Goal: Task Accomplishment & Management: Manage account settings

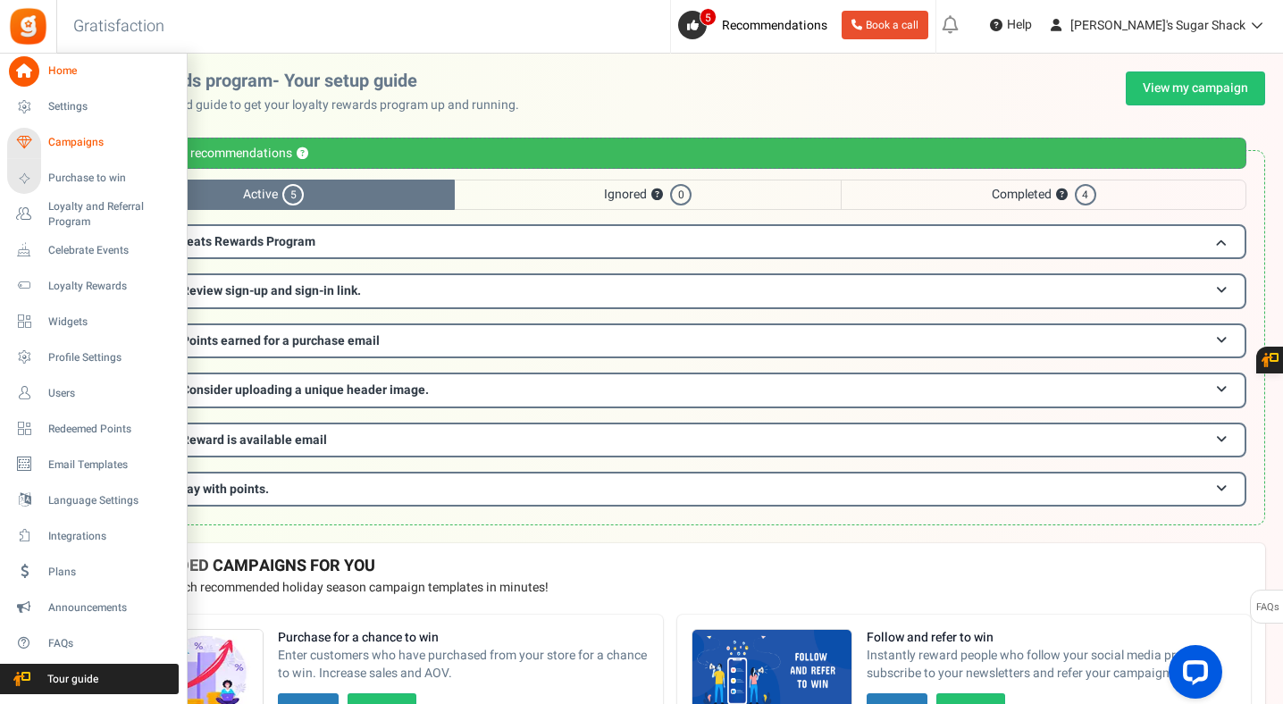
click at [95, 146] on span "Campaigns" at bounding box center [110, 142] width 125 height 15
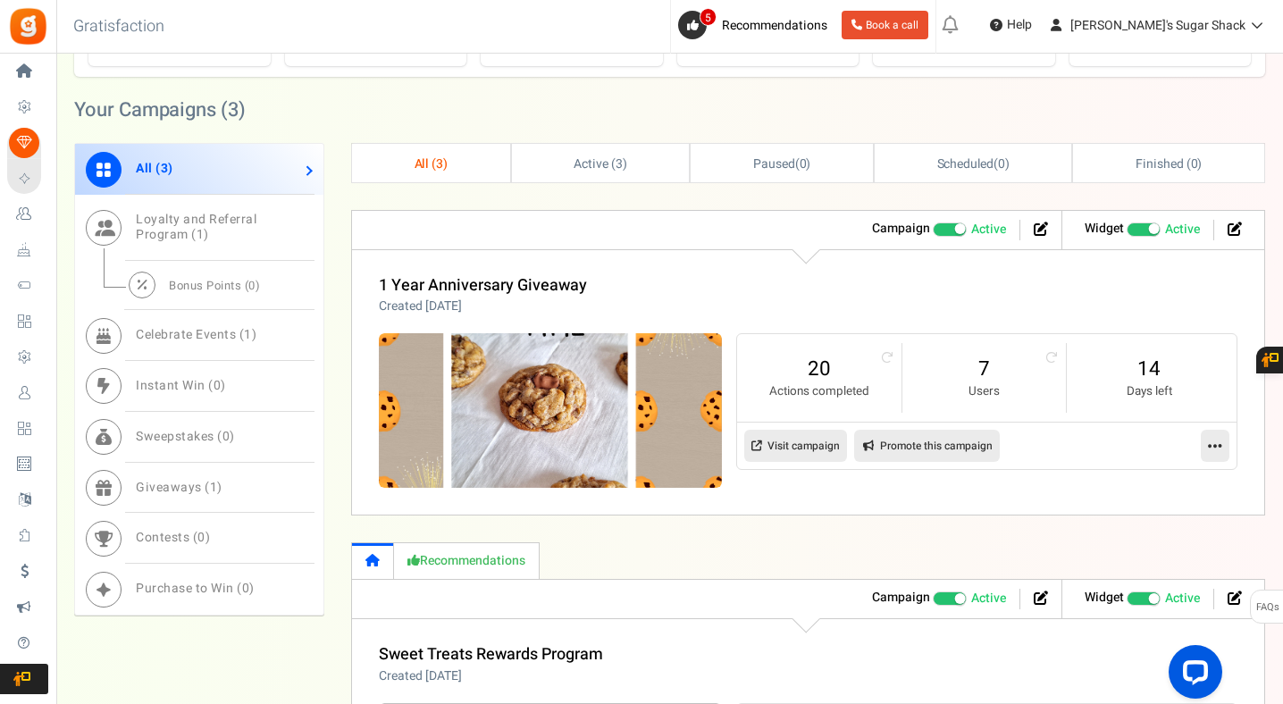
scroll to position [796, 0]
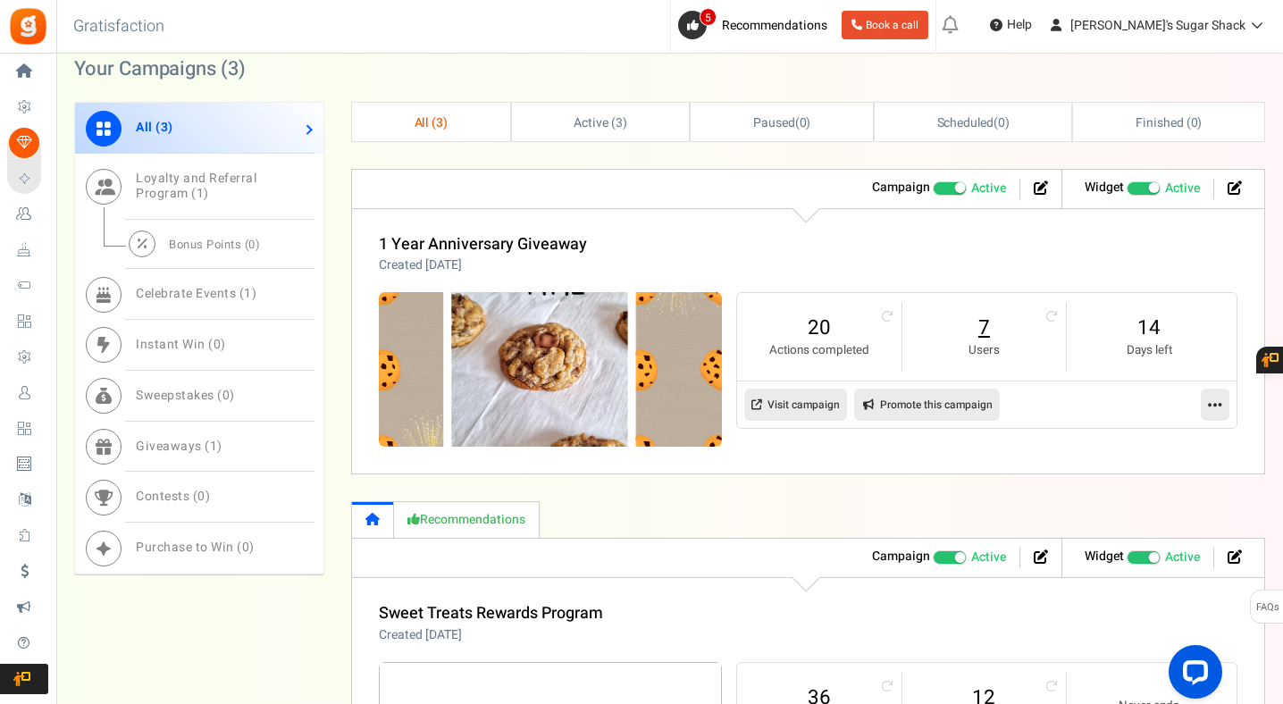
click at [982, 332] on link "7" at bounding box center [984, 328] width 128 height 29
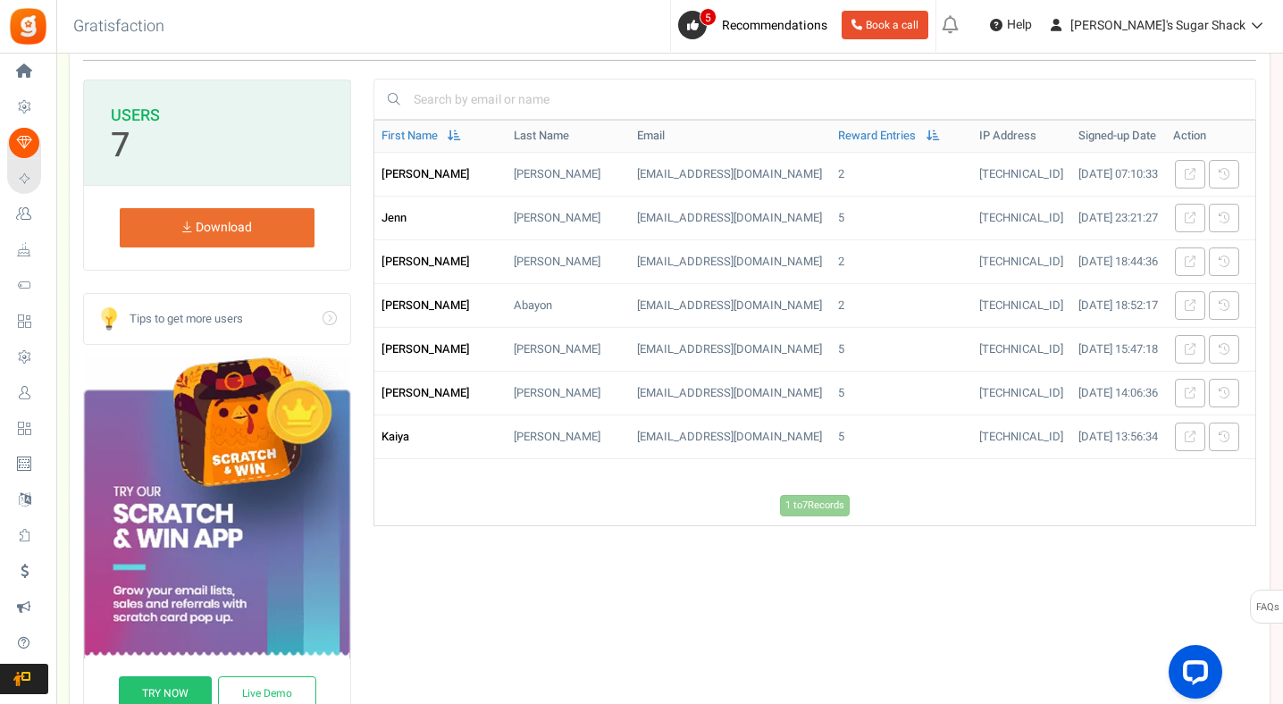
scroll to position [155, 0]
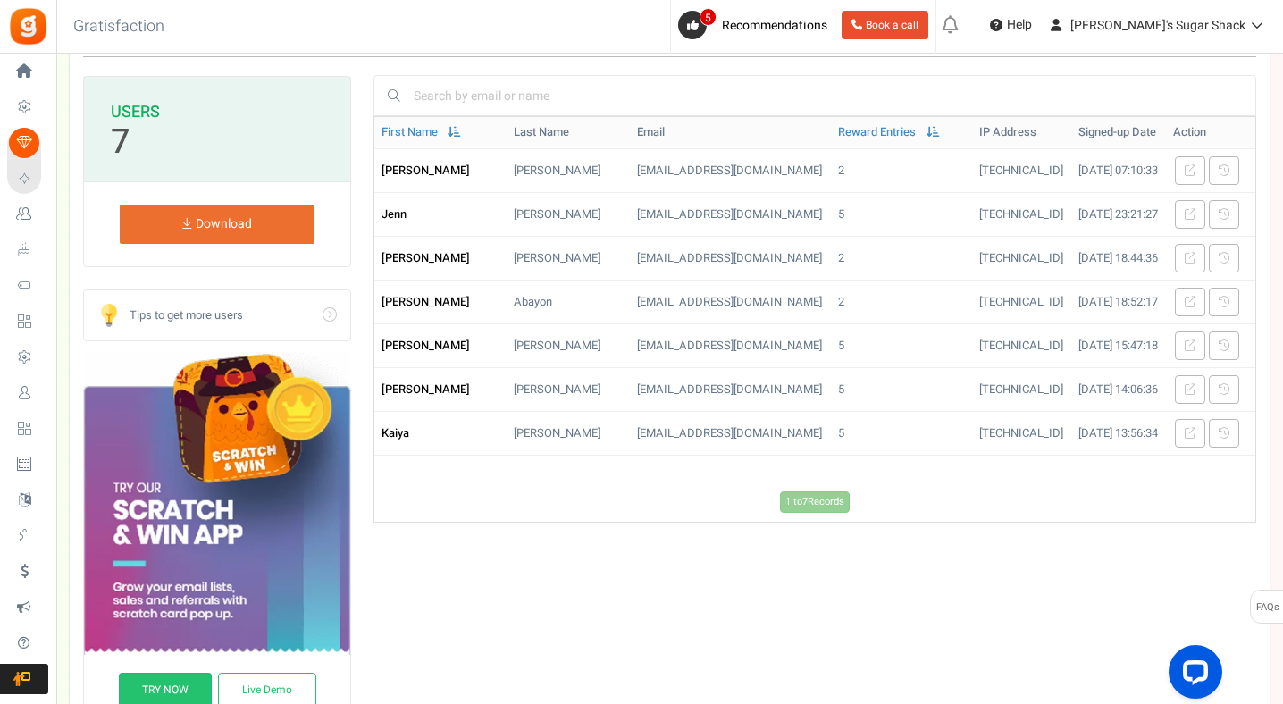
drag, startPoint x: 428, startPoint y: 637, endPoint x: 613, endPoint y: 583, distance: 192.5
click at [613, 583] on div "1 to 7 Records Loading... First Name Last Name Email Reward Entries IP Address …" at bounding box center [814, 421] width 883 height 611
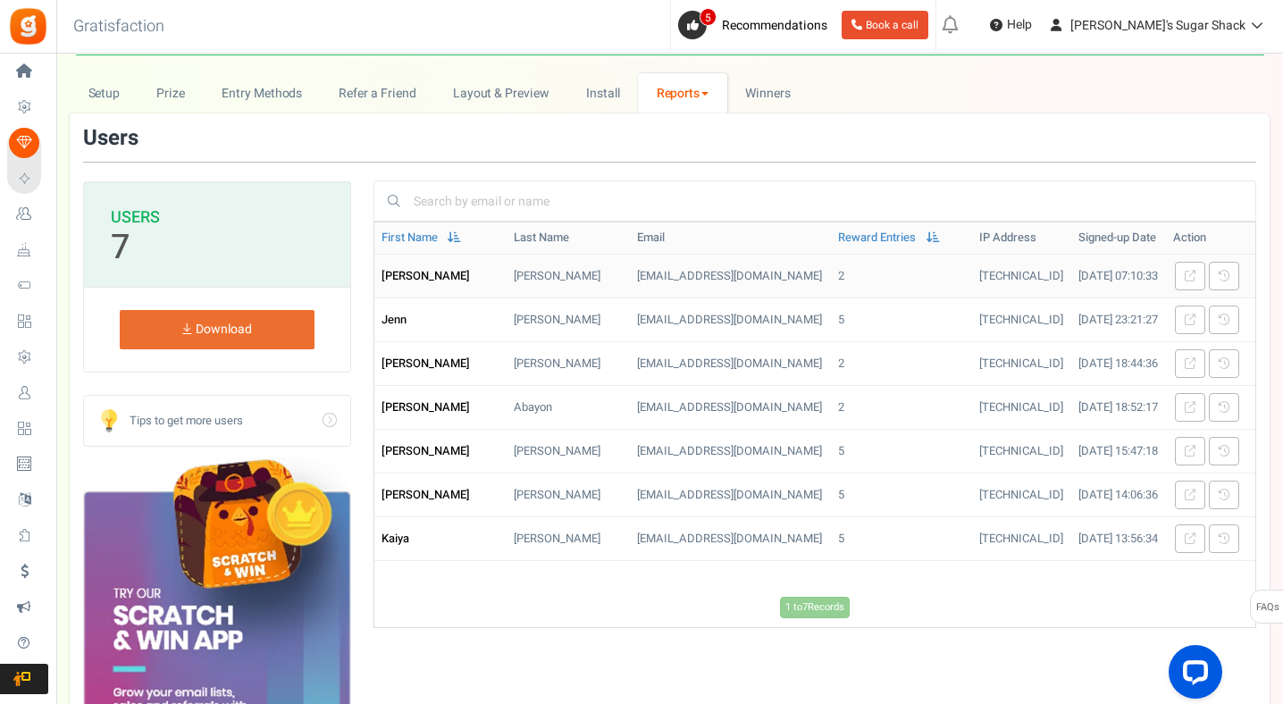
scroll to position [0, 0]
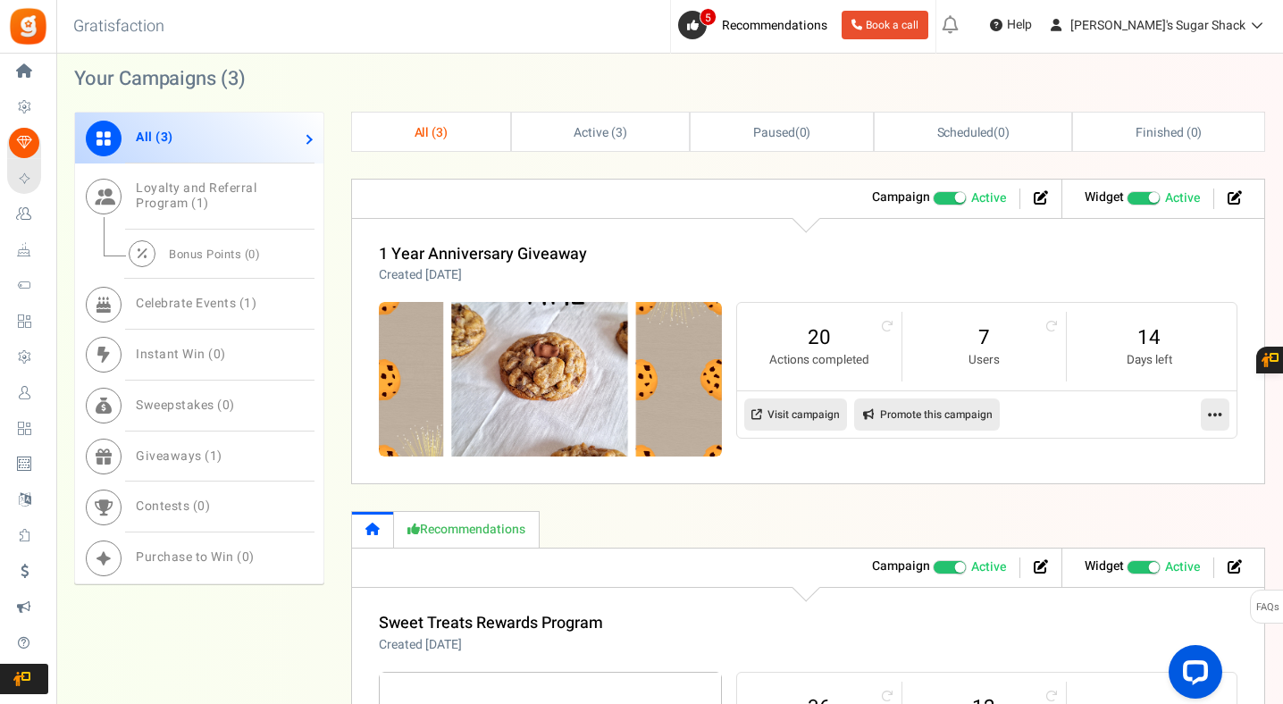
scroll to position [799, 0]
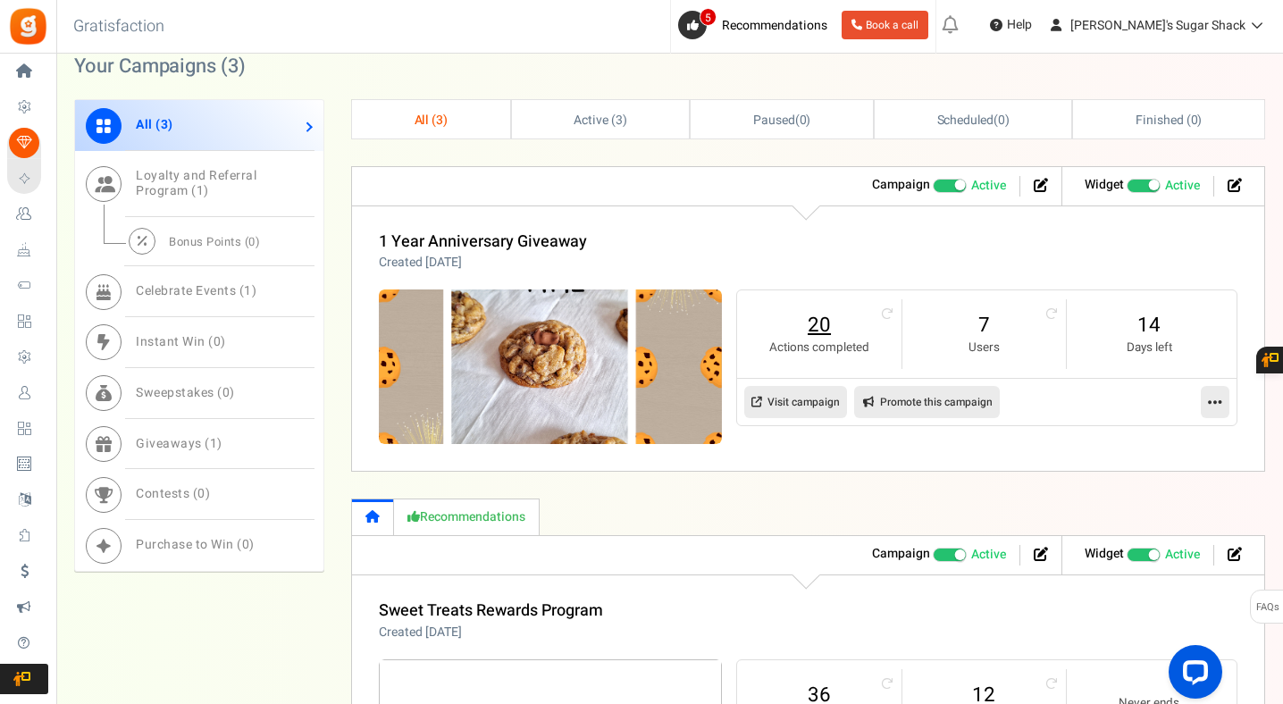
click at [819, 329] on link "20" at bounding box center [819, 325] width 128 height 29
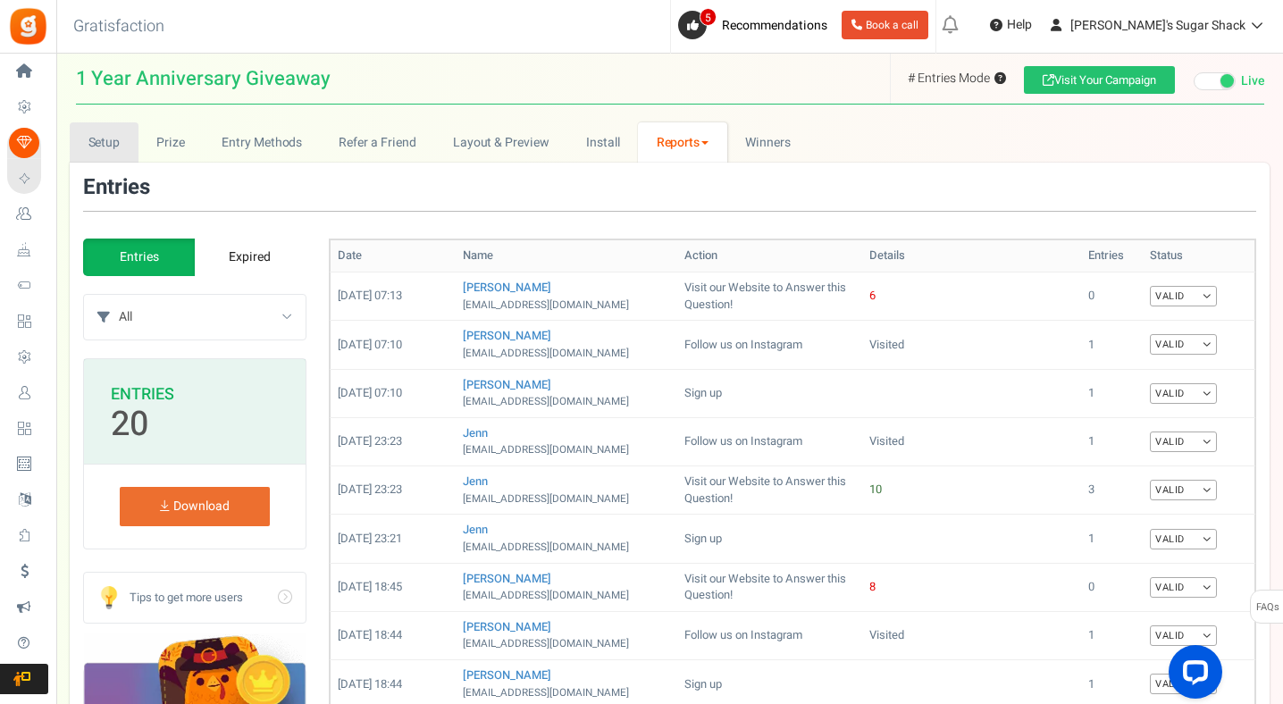
click at [89, 160] on link "Setup" at bounding box center [104, 142] width 69 height 40
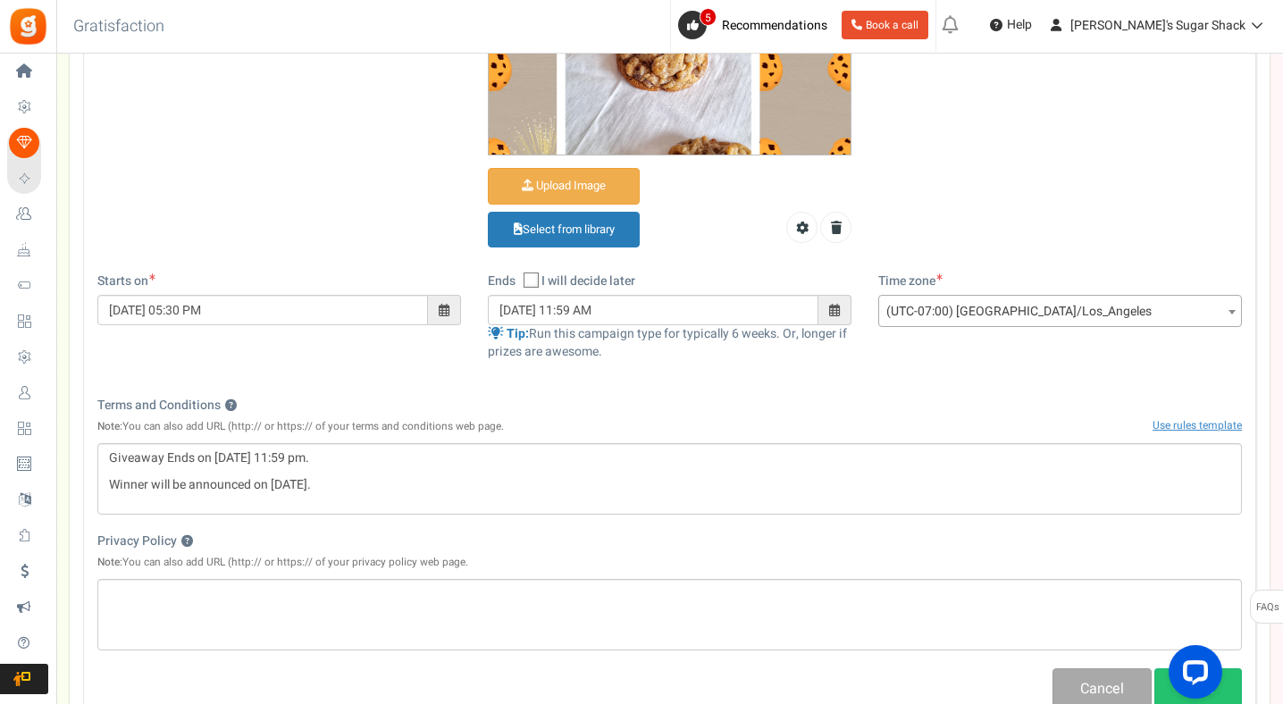
scroll to position [468, 0]
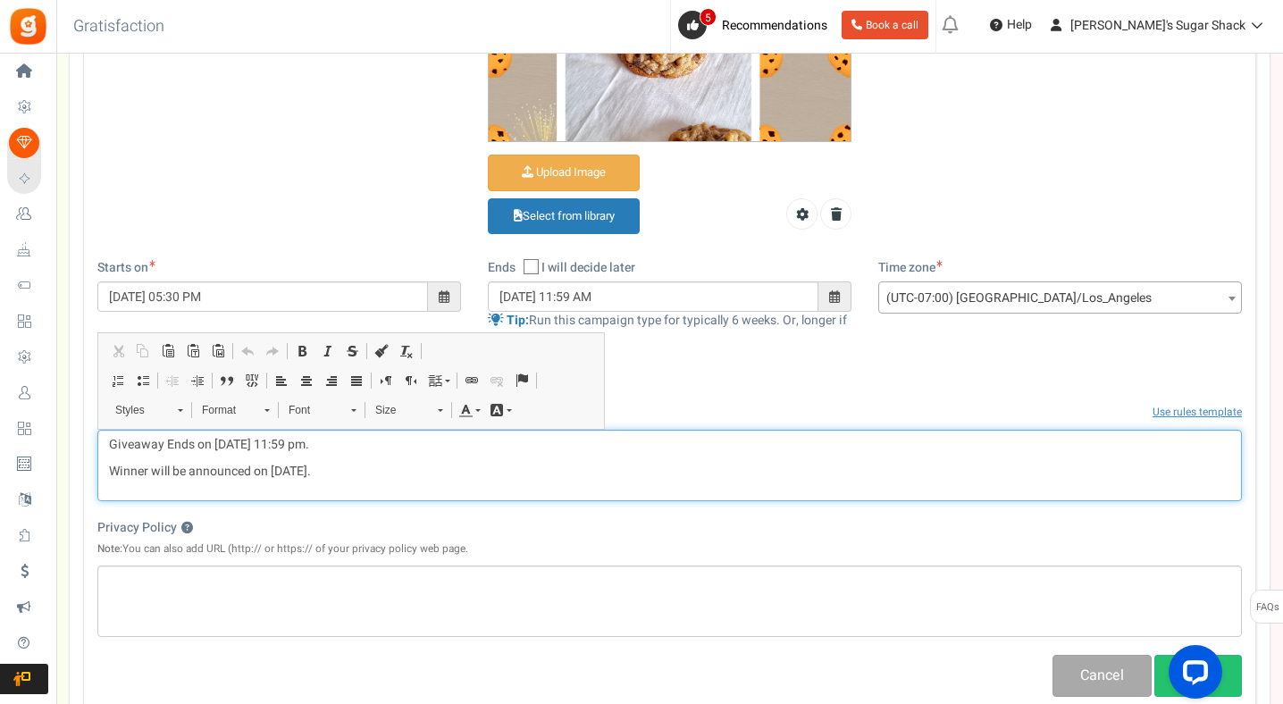
click at [402, 480] on p "Winner will be announced on [DATE]." at bounding box center [669, 472] width 1121 height 18
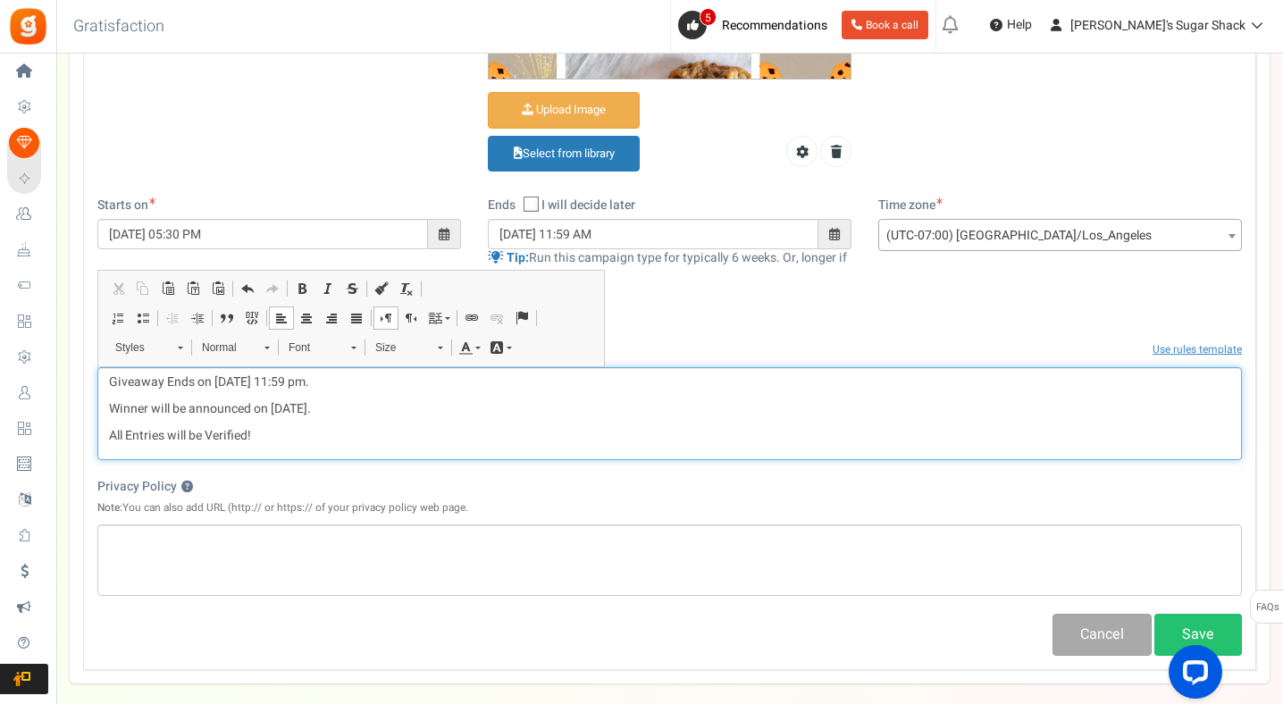
scroll to position [534, 0]
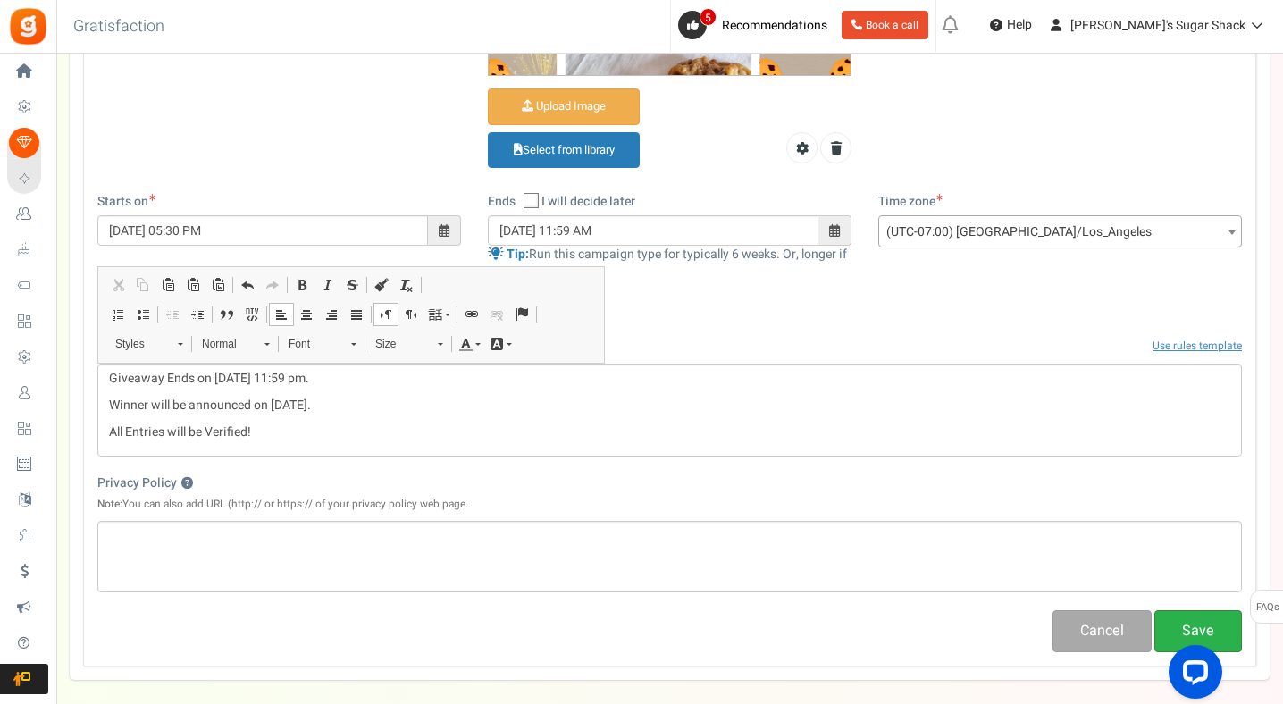
click at [1189, 625] on button "Save" at bounding box center [1198, 631] width 88 height 42
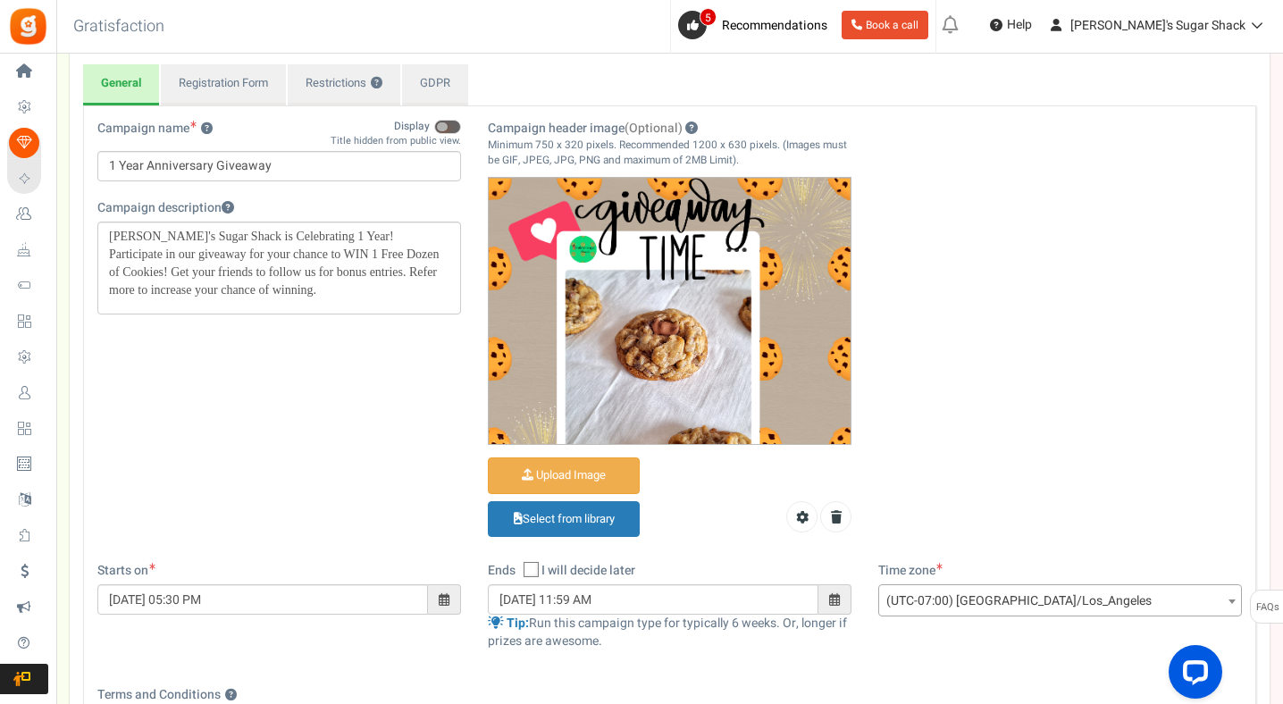
scroll to position [0, 0]
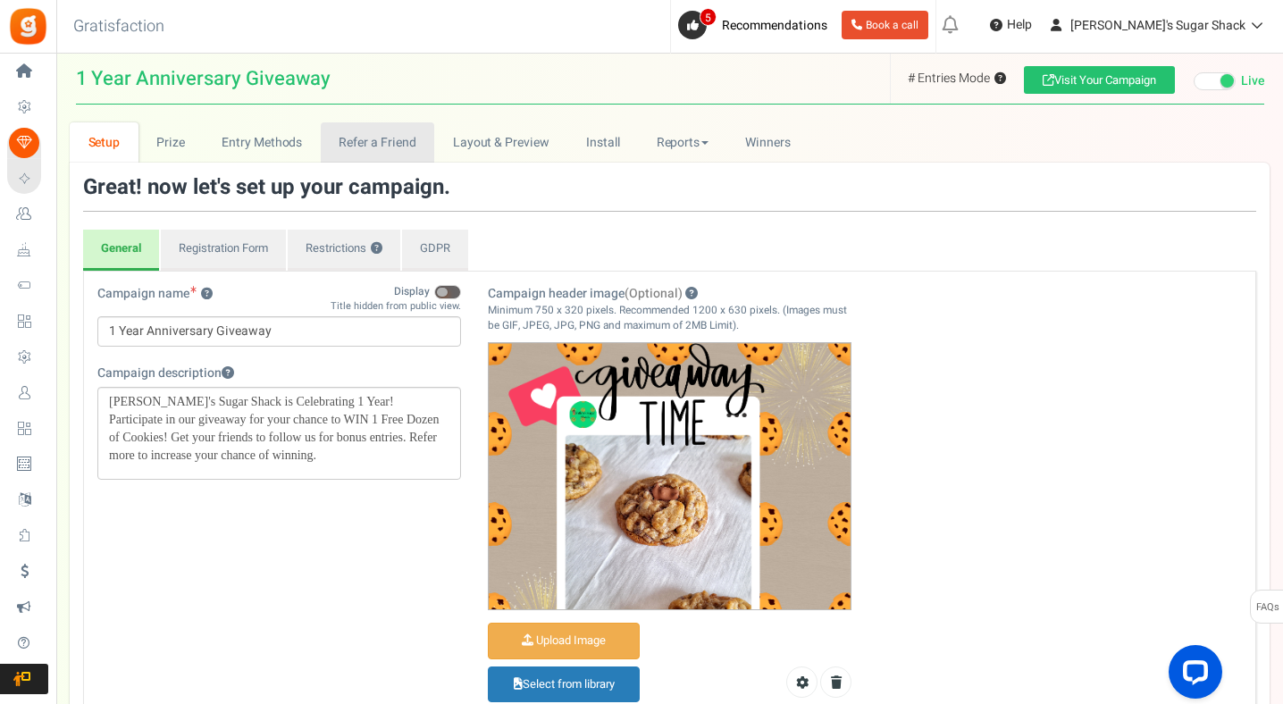
click at [372, 157] on link "Refer a Friend" at bounding box center [377, 142] width 113 height 40
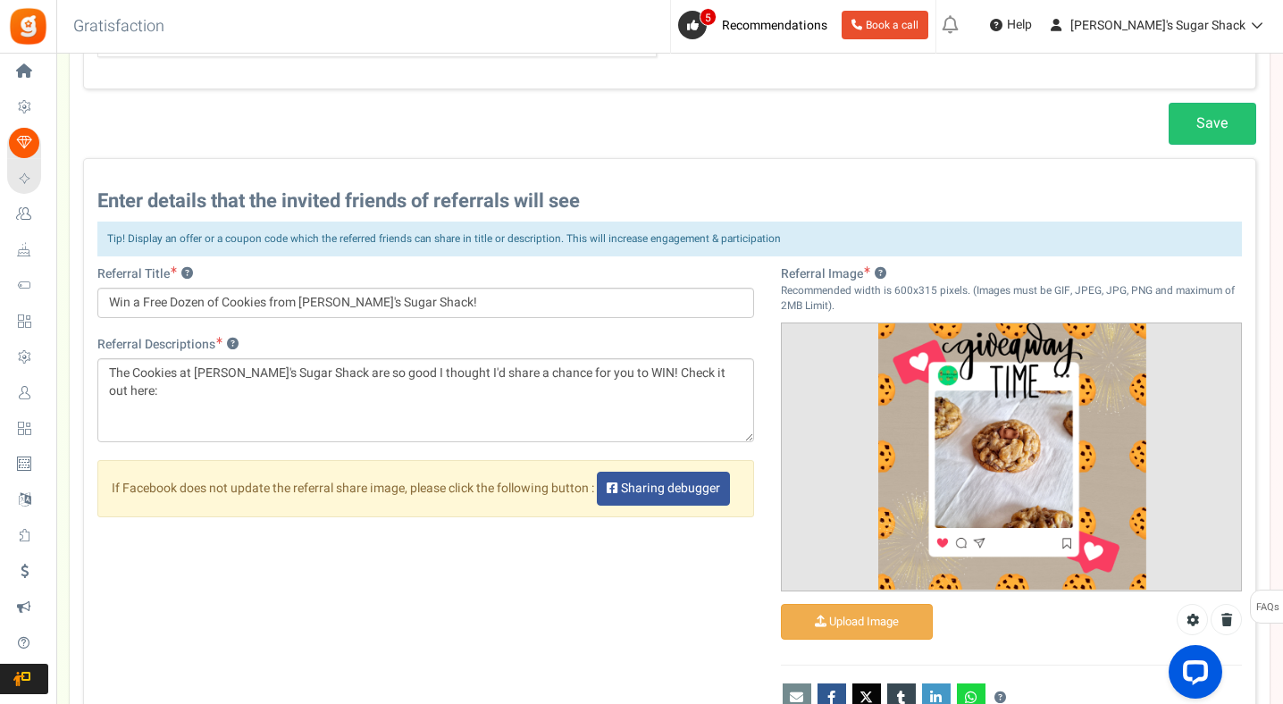
scroll to position [861, 0]
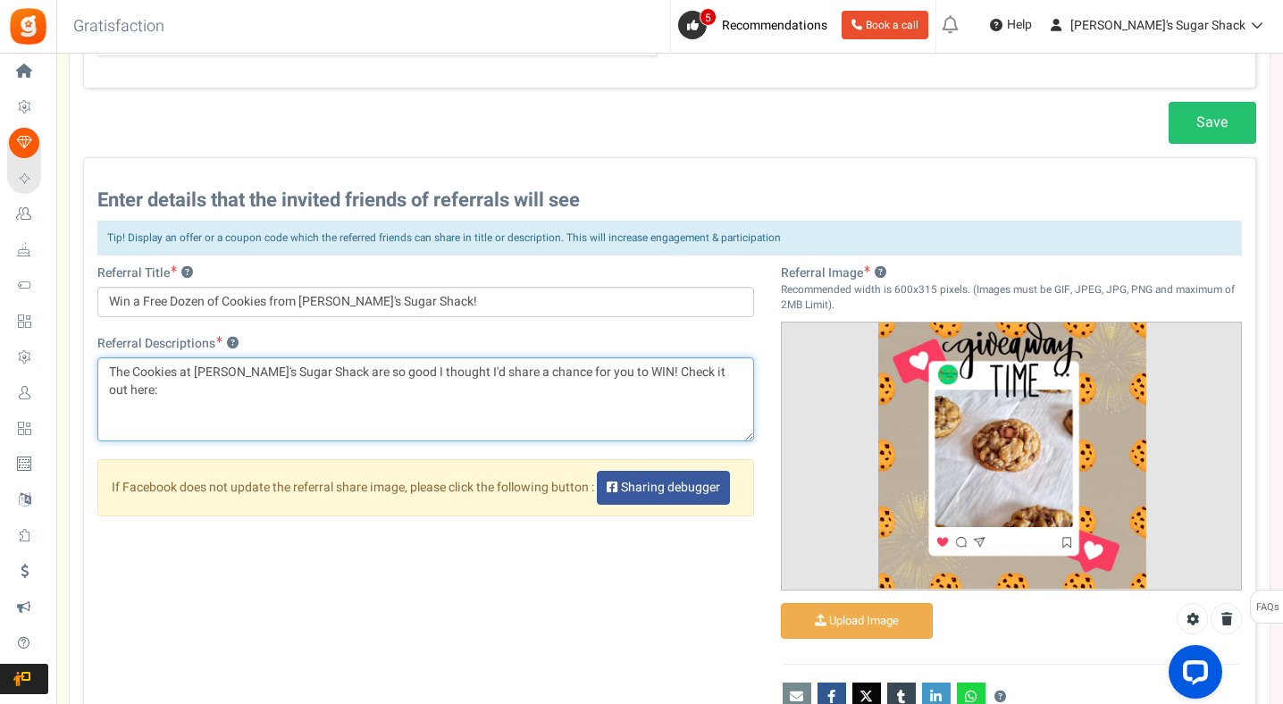
click at [732, 371] on textarea "The Cookies at [PERSON_NAME]'s Sugar Shack are so good I thought I'd share a ch…" at bounding box center [425, 399] width 657 height 84
click at [714, 412] on textarea "The Cookies at [PERSON_NAME]'s Sugar Shack are so good I thought I'd share a ch…" at bounding box center [425, 399] width 657 height 84
paste textarea "[URL][DOMAIN_NAME]"
drag, startPoint x: 414, startPoint y: 389, endPoint x: 104, endPoint y: 389, distance: 310.0
click at [104, 389] on textarea "The Cookies at [PERSON_NAME]'s Sugar Shack are so good I thought I'd share a ch…" at bounding box center [425, 399] width 657 height 84
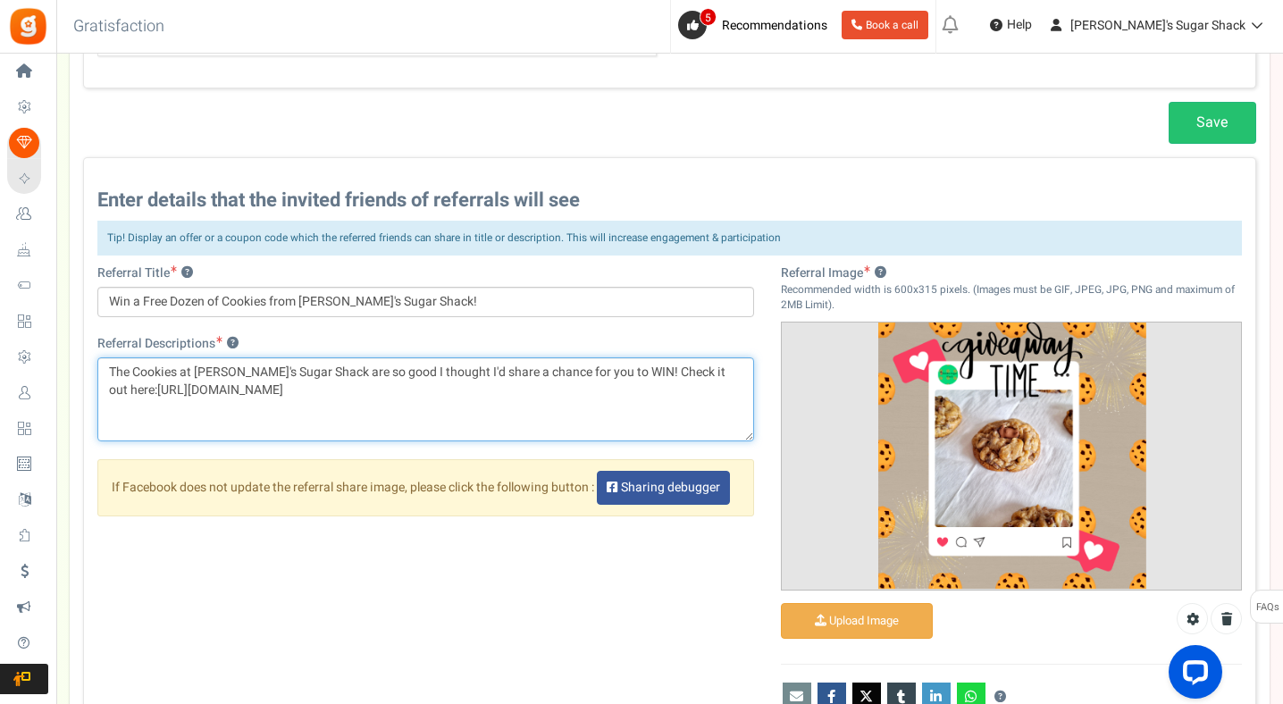
click at [136, 390] on textarea "The Cookies at [PERSON_NAME]'s Sugar Shack are so good I thought I'd share a ch…" at bounding box center [425, 399] width 657 height 84
drag, startPoint x: 136, startPoint y: 390, endPoint x: 389, endPoint y: 389, distance: 253.7
click at [389, 389] on textarea "The Cookies at [PERSON_NAME]'s Sugar Shack are so good I thought I'd share a ch…" at bounding box center [425, 399] width 657 height 84
click at [562, 417] on textarea "The Cookies at [PERSON_NAME]'s Sugar Shack are so good I thought I'd share a ch…" at bounding box center [425, 399] width 657 height 84
click at [137, 391] on textarea "The Cookies at [PERSON_NAME]'s Sugar Shack are so good I thought I'd share a ch…" at bounding box center [425, 399] width 657 height 84
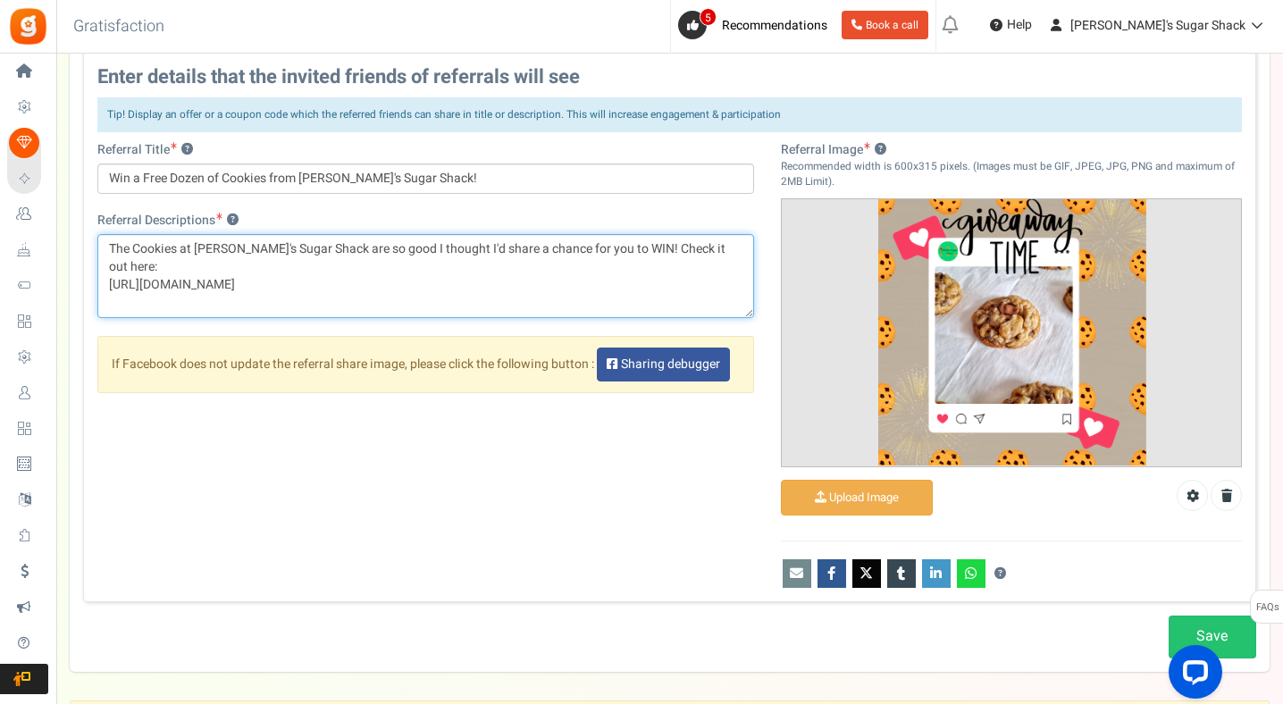
scroll to position [1155, 0]
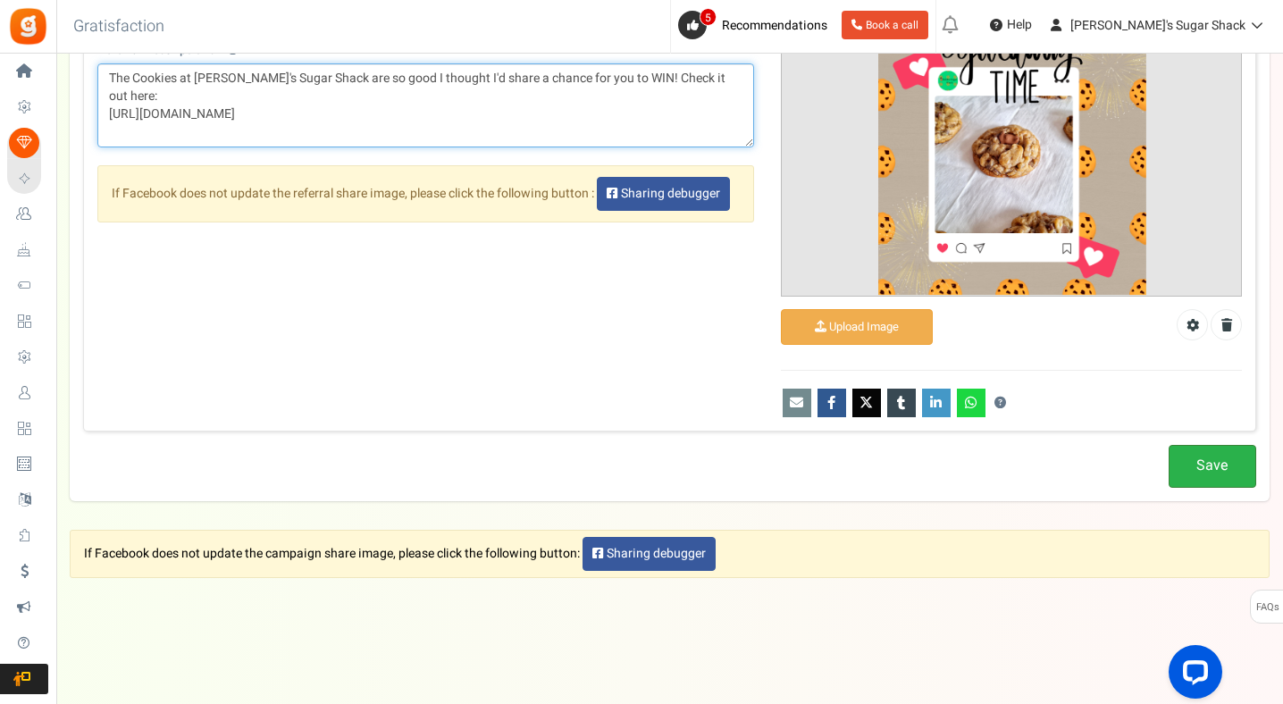
type textarea "The Cookies at [PERSON_NAME]'s Sugar Shack are so good I thought I'd share a ch…"
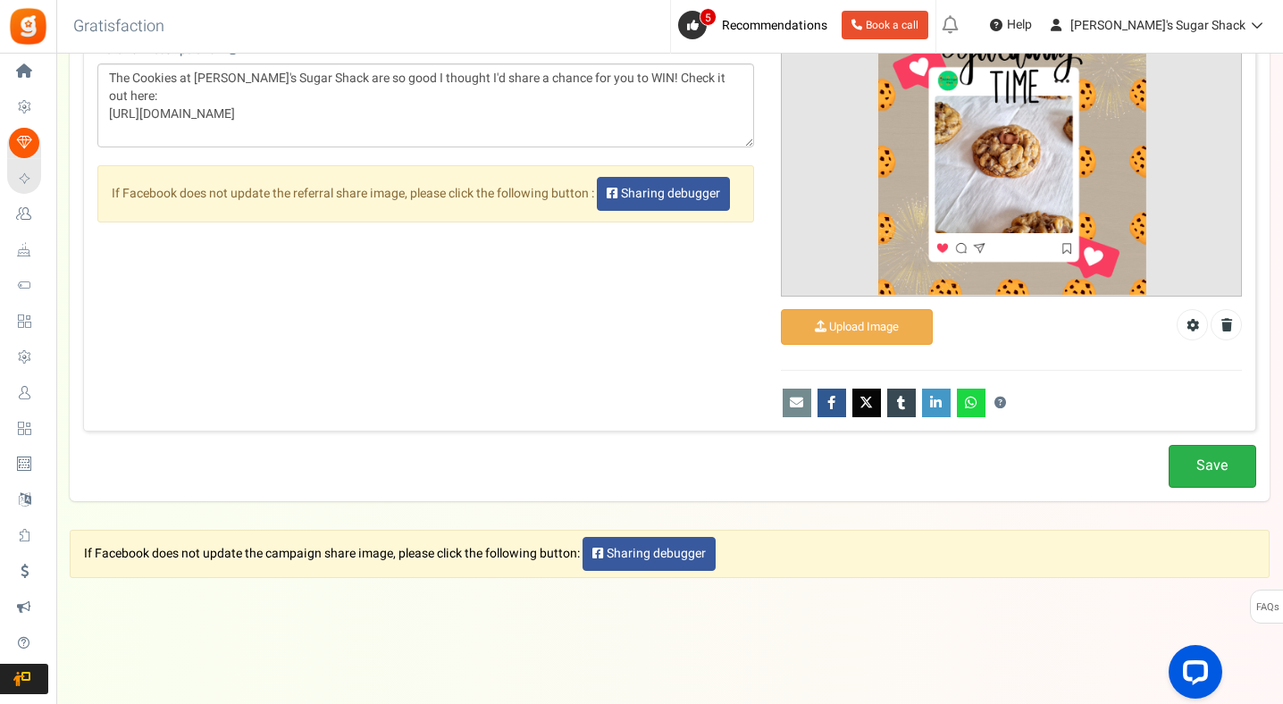
click at [1209, 477] on link "Save" at bounding box center [1212, 466] width 88 height 42
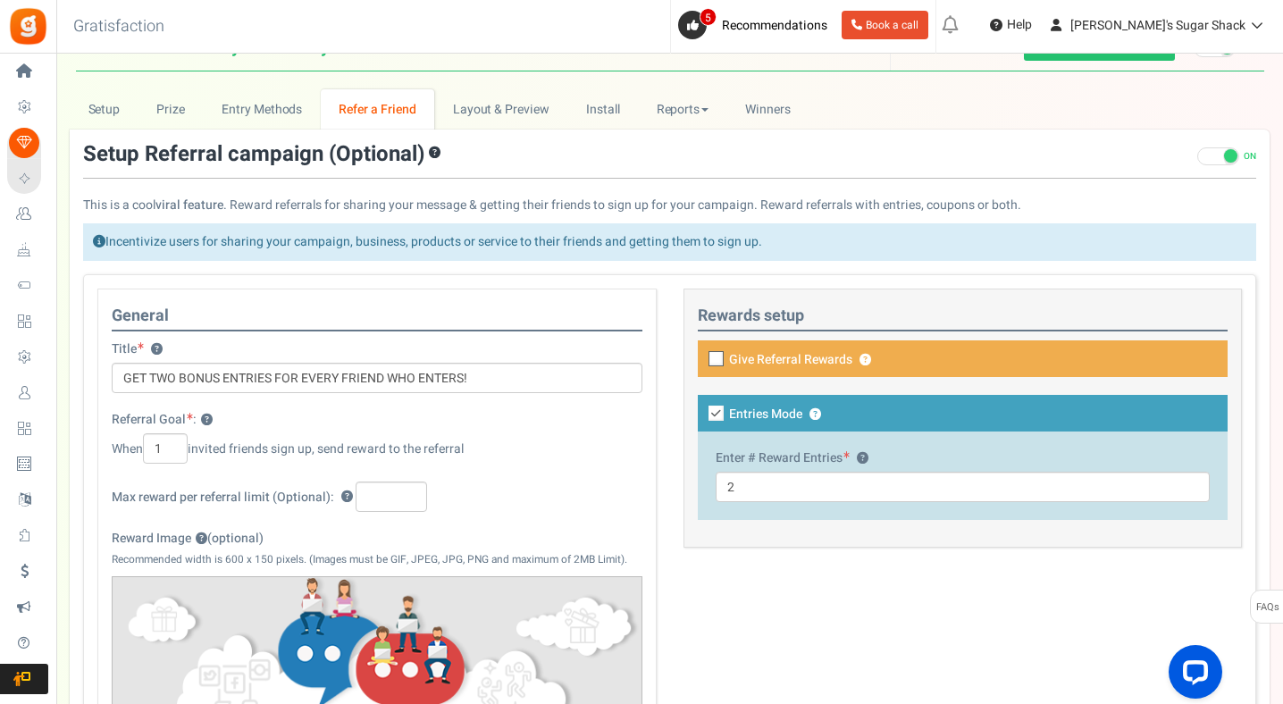
scroll to position [0, 0]
